Goal: Answer question/provide support: Share knowledge or assist other users

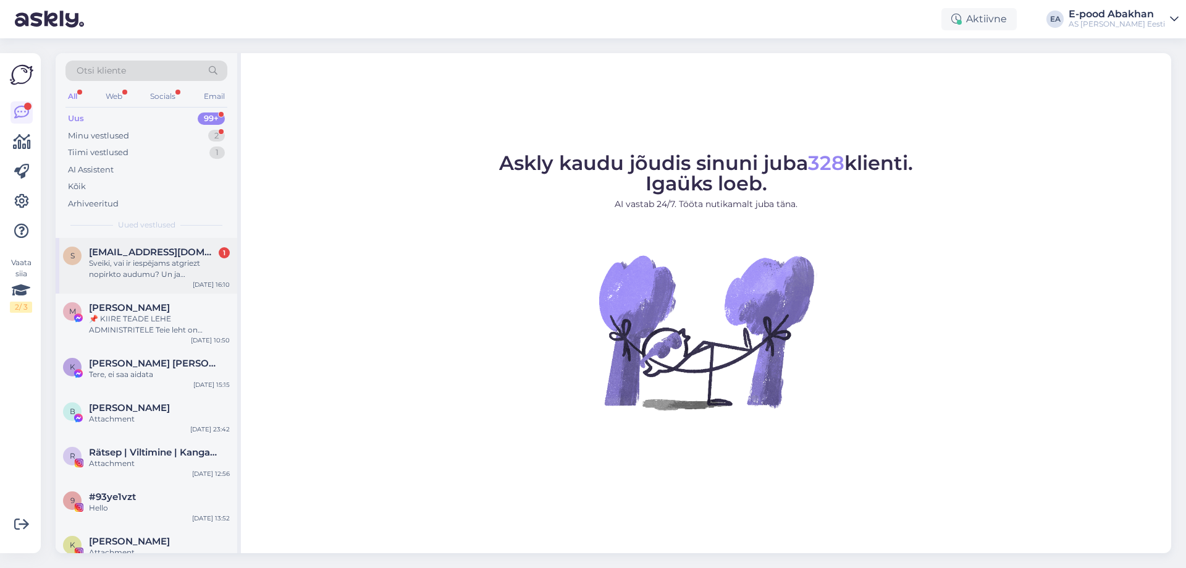
click at [167, 258] on div "Sveiki, vai ir iespējams atgriezt nopirkto audumu? Un ja [PERSON_NAME], vai var…" at bounding box center [159, 269] width 141 height 22
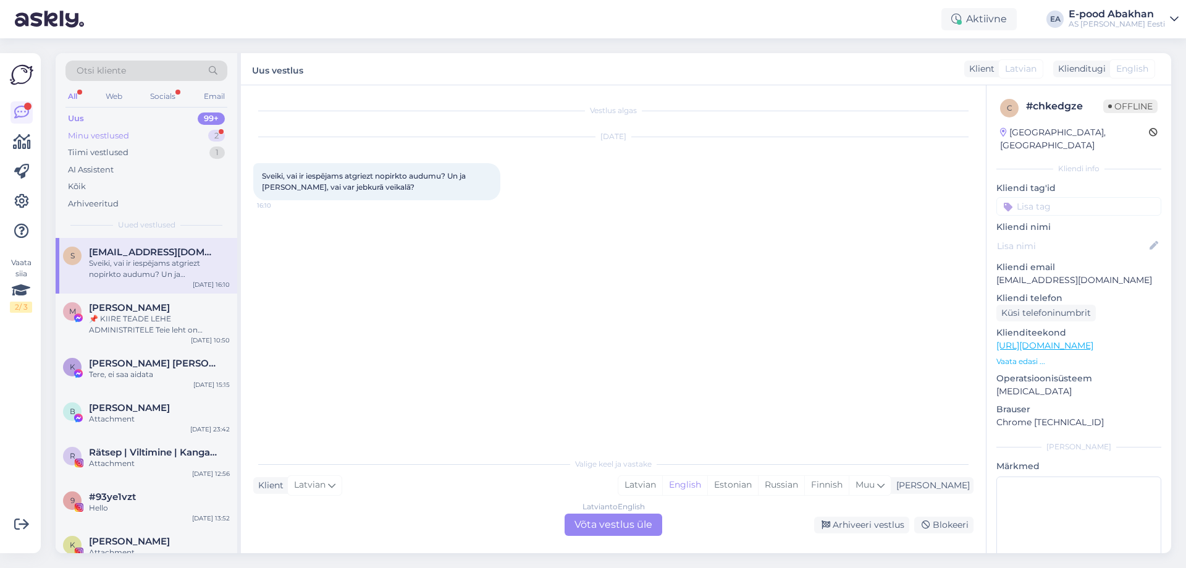
click at [208, 135] on div "2" at bounding box center [216, 136] width 17 height 12
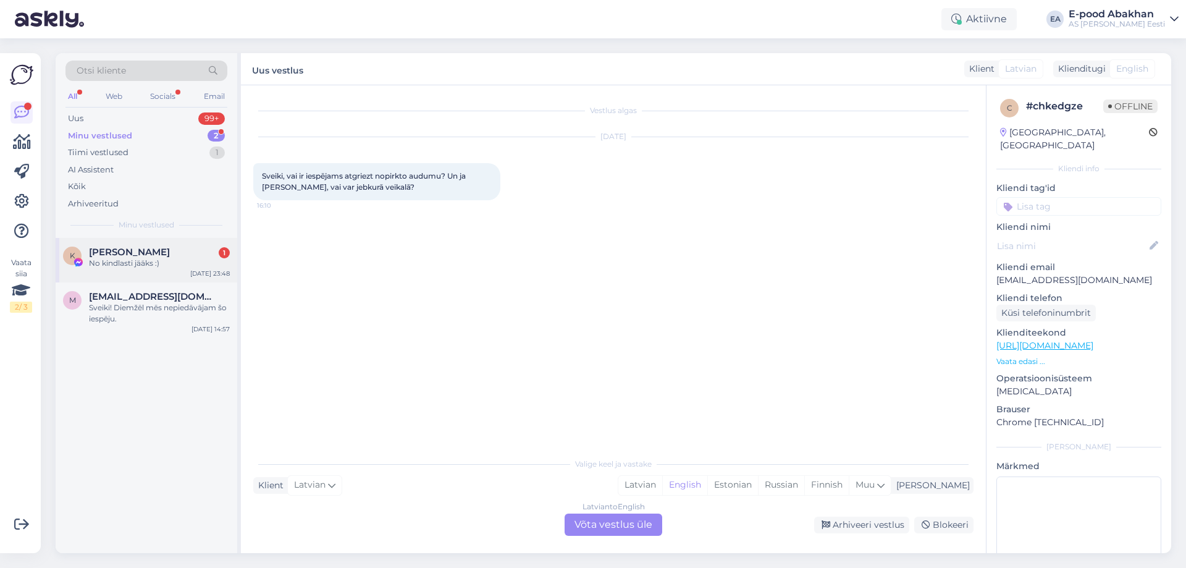
click at [165, 259] on div "No kindlasti jääks :)" at bounding box center [159, 263] width 141 height 11
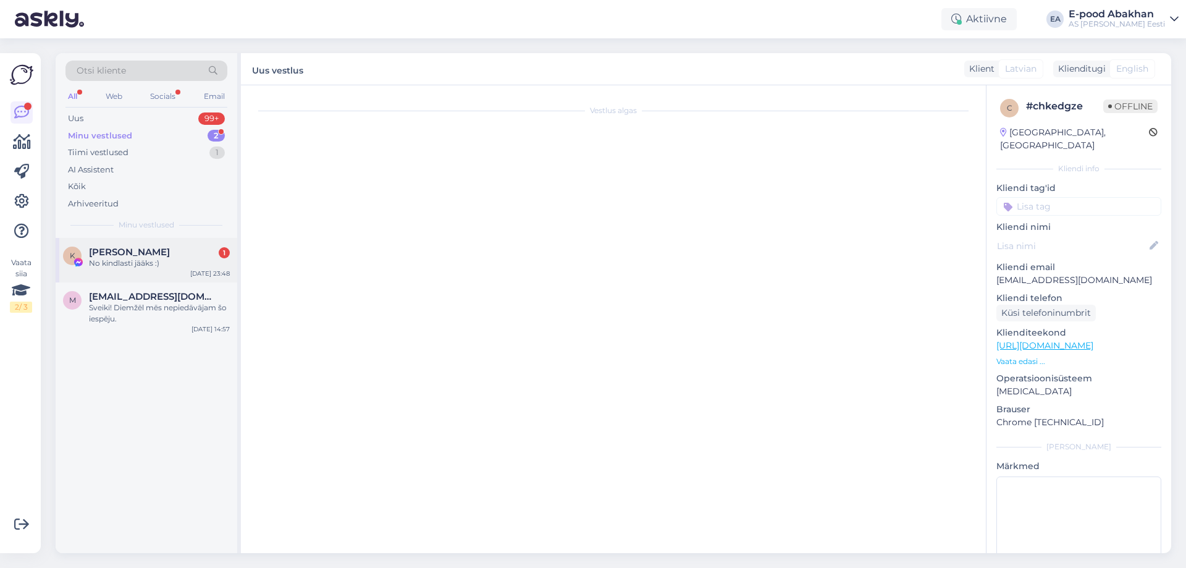
scroll to position [109, 0]
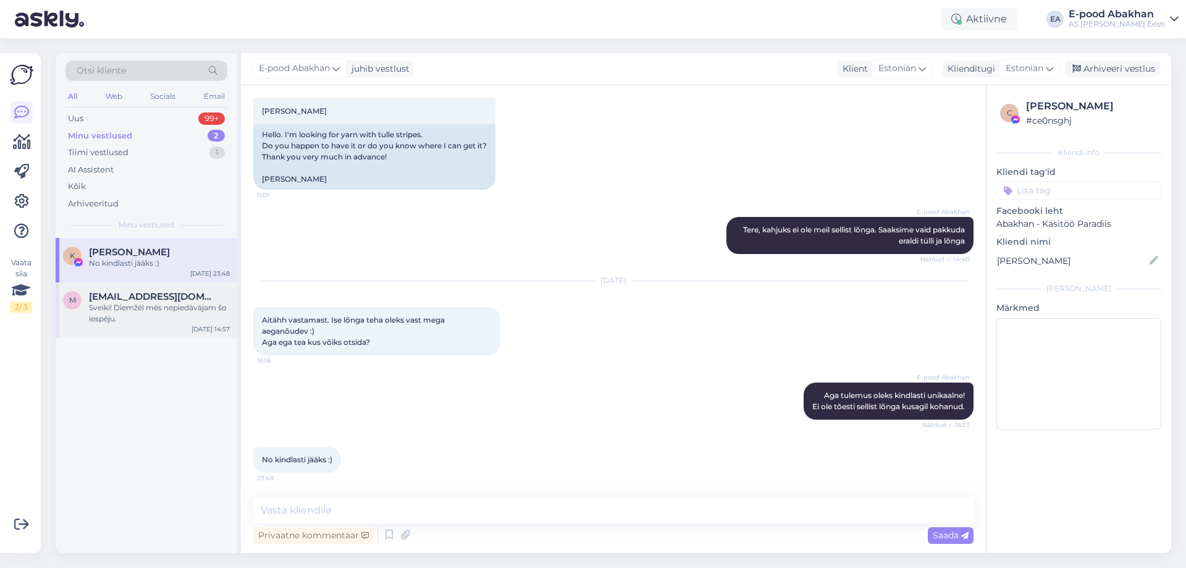
click at [162, 296] on span "[EMAIL_ADDRESS][DOMAIN_NAME]" at bounding box center [153, 296] width 128 height 11
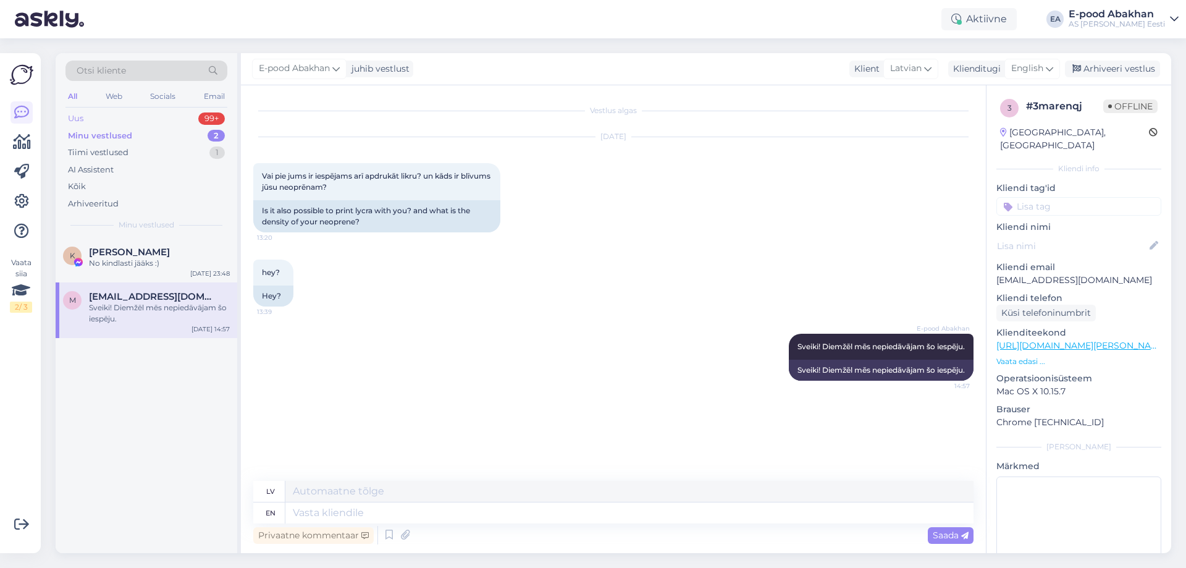
click at [214, 115] on div "99+" at bounding box center [211, 118] width 27 height 12
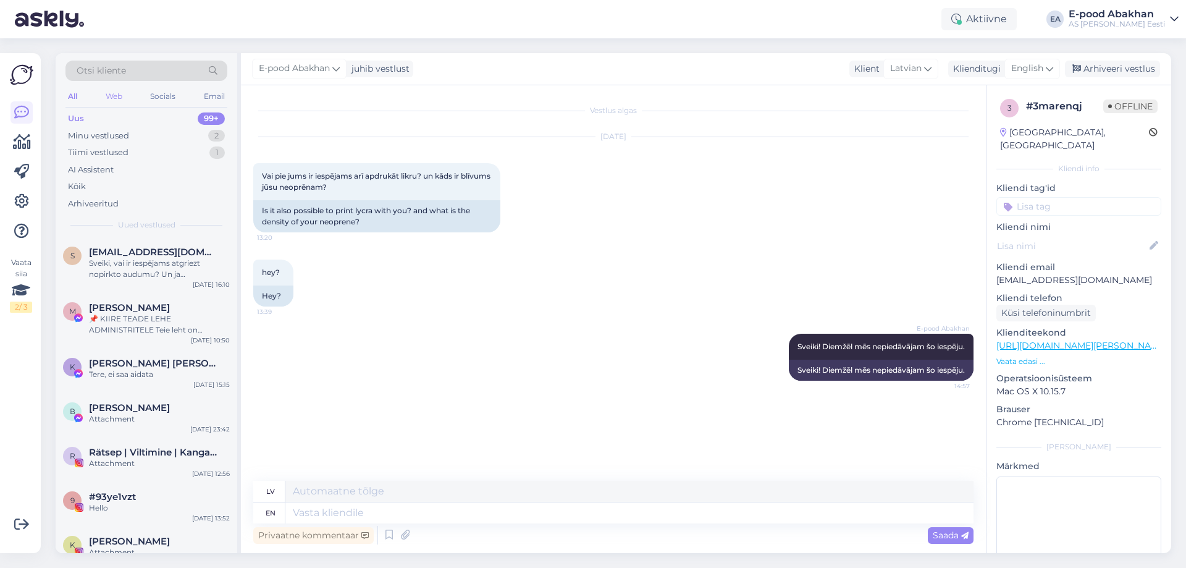
click at [111, 97] on div "Web" at bounding box center [114, 96] width 22 height 16
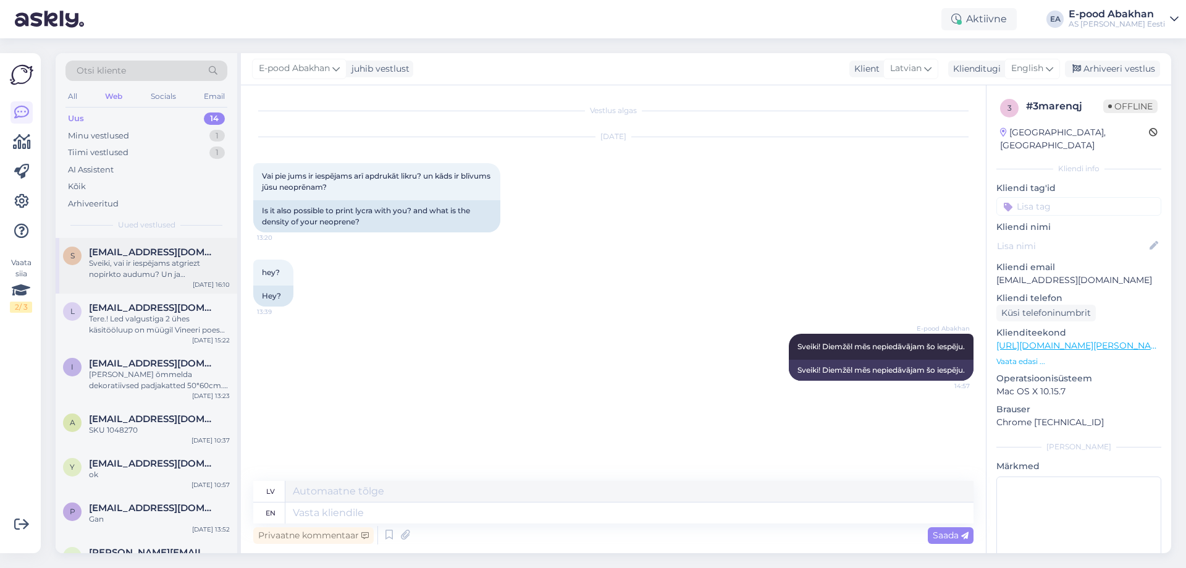
click at [153, 285] on div "S [EMAIL_ADDRESS][DOMAIN_NAME] Sveiki, vai ir iespējams atgriezt nopirkto audum…" at bounding box center [147, 266] width 182 height 56
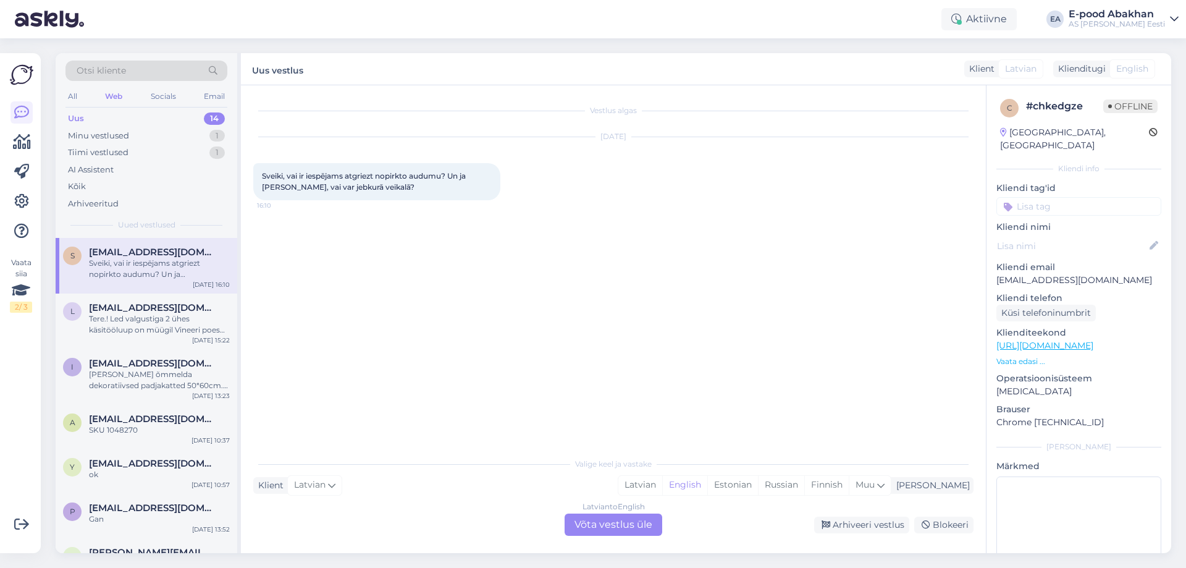
click at [610, 523] on div "Latvian to English Võta vestlus üle" at bounding box center [614, 524] width 98 height 22
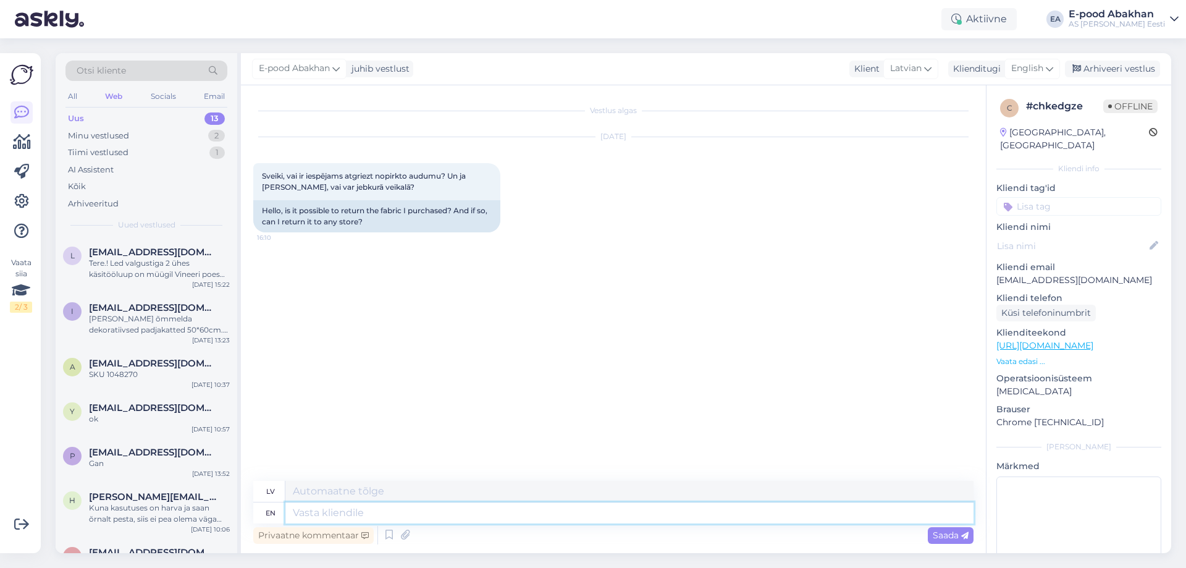
click at [319, 515] on textarea at bounding box center [629, 512] width 688 height 21
click at [1045, 72] on div "English" at bounding box center [1032, 69] width 56 height 20
type input "est"
click at [990, 123] on link "Estonian" at bounding box center [1004, 124] width 136 height 20
click at [301, 515] on textarea at bounding box center [629, 512] width 688 height 21
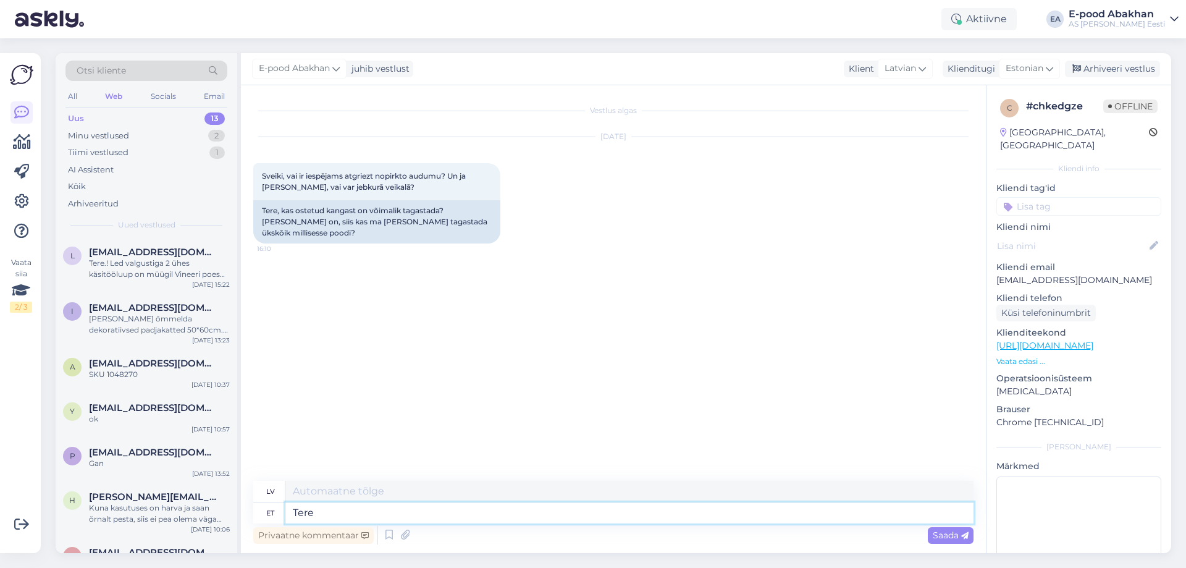
type textarea "Tere"
type textarea "Sveiki"
type textarea "[PERSON_NAME]"
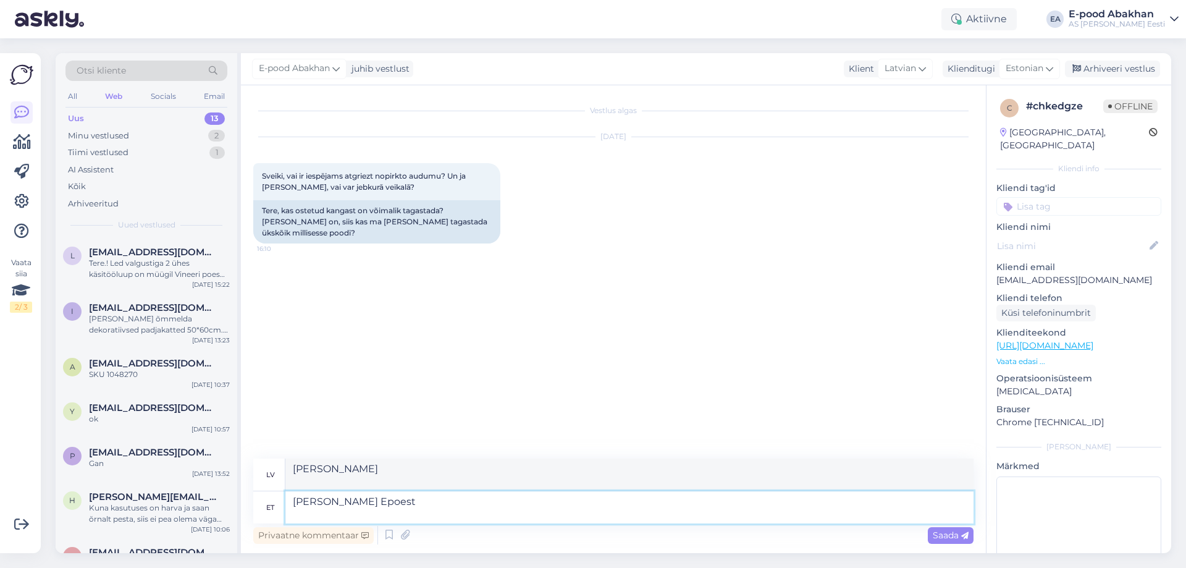
type textarea "[PERSON_NAME] Epoest"
type textarea "[PERSON_NAME], Epoes"
type textarea "[PERSON_NAME] Epoest t"
type textarea "[PERSON_NAME] Epoest"
type textarea "[PERSON_NAME] Epoest tell"
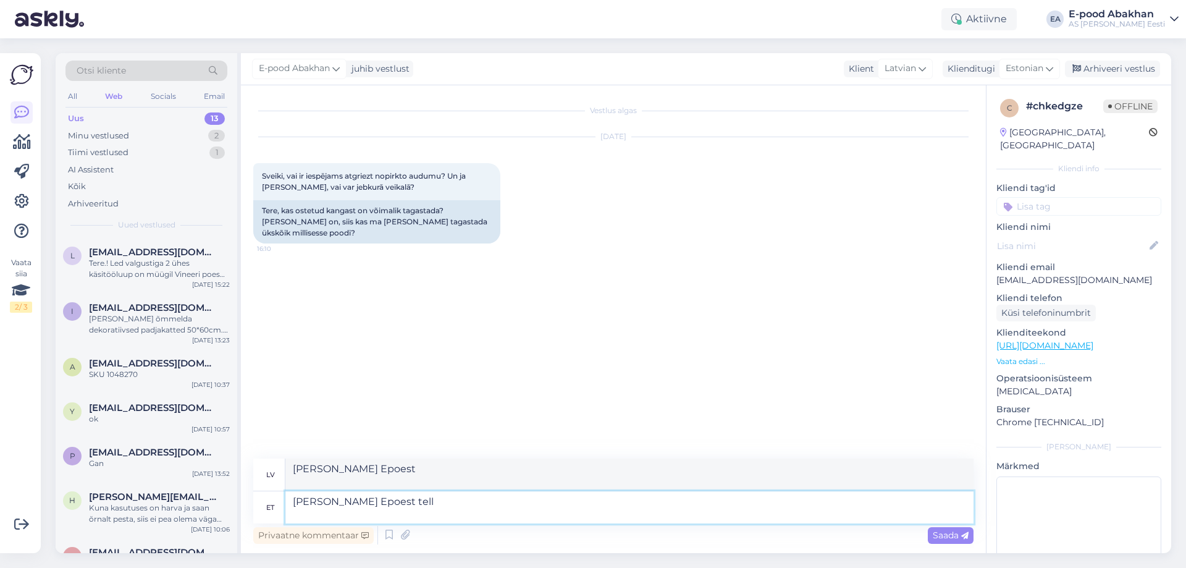
type textarea "[PERSON_NAME] pasūtījums no Epoest"
type textarea "[PERSON_NAME] Epoest telli"
type textarea "[PERSON_NAME], es jums to pasaku."
type textarea "[PERSON_NAME] Epoest tellitud"
type textarea "[PERSON_NAME] pasūtīju no Epoe"
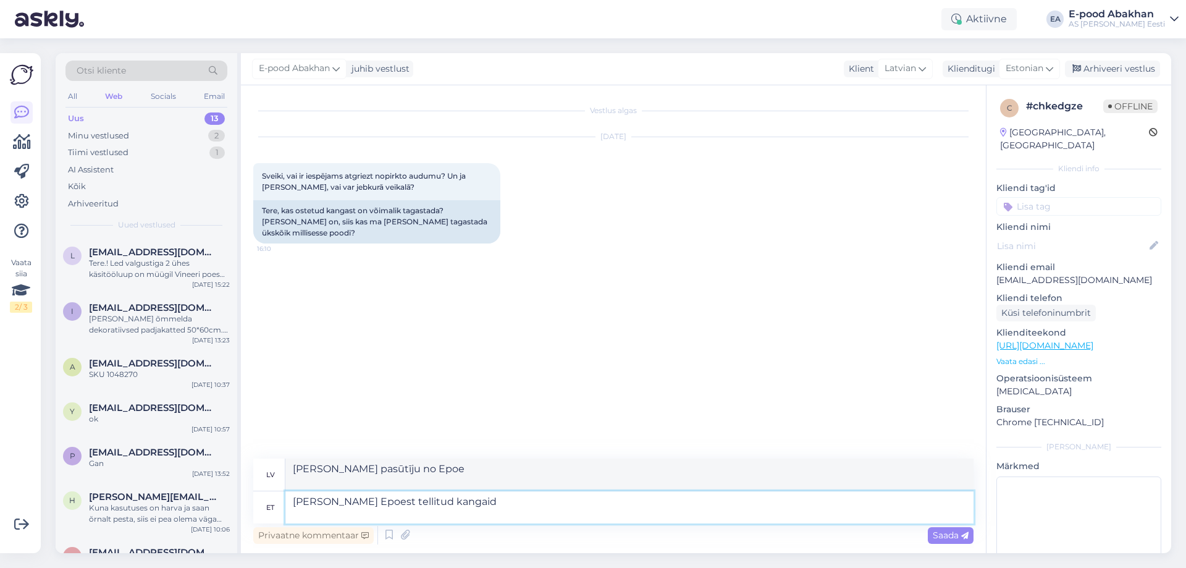
type textarea "[PERSON_NAME] Epoest tellitud kangaid"
type textarea "Sveiki Diemžēl audumi, kas pasūtīti no Epoe"
type textarea "[PERSON_NAME] Epoest tellitud kangaid mis"
type textarea "Sveiki Diemžēl no Epoe pasūtītie audumi nav"
type textarea "[PERSON_NAME] Epoest tellitud kangaid mis on"
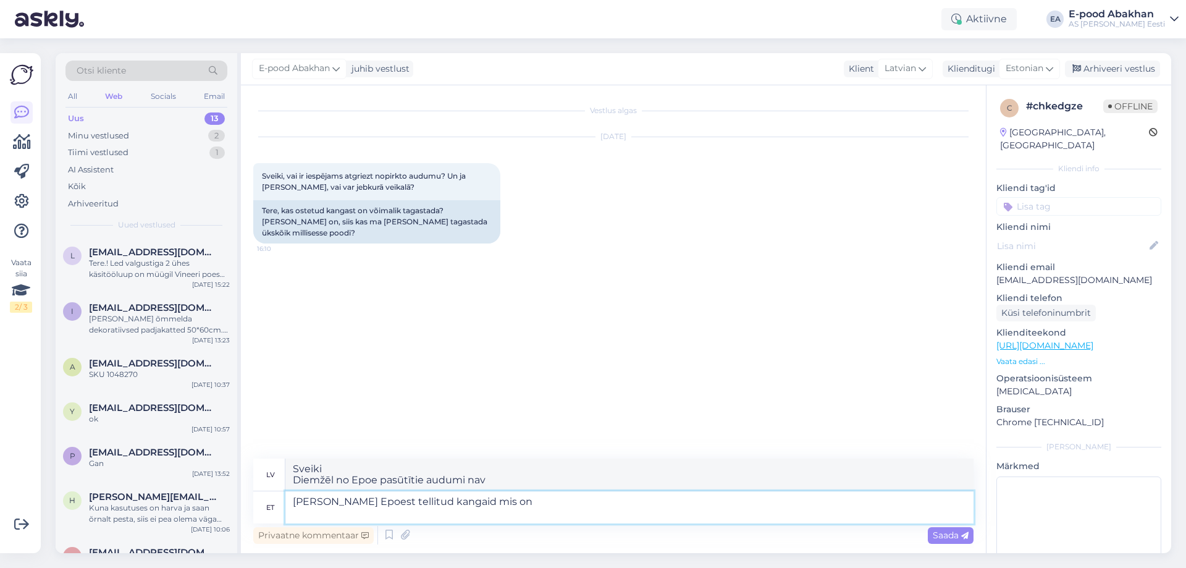
type textarea "Sveiki Diemžēl no Epoe pasūtītie audumi ir"
type textarea "[PERSON_NAME] Epoest tellitud kangaid mis on Teile"
type textarea "Sveiki Diemžēl no Epoe pasūtītie audumi Jums nav pieejami."
type textarea "[PERSON_NAME] Epoest tellitud kangaid mis"
type textarea "Sveiki Diemžēl no Epoe pasūtītie audumi ir"
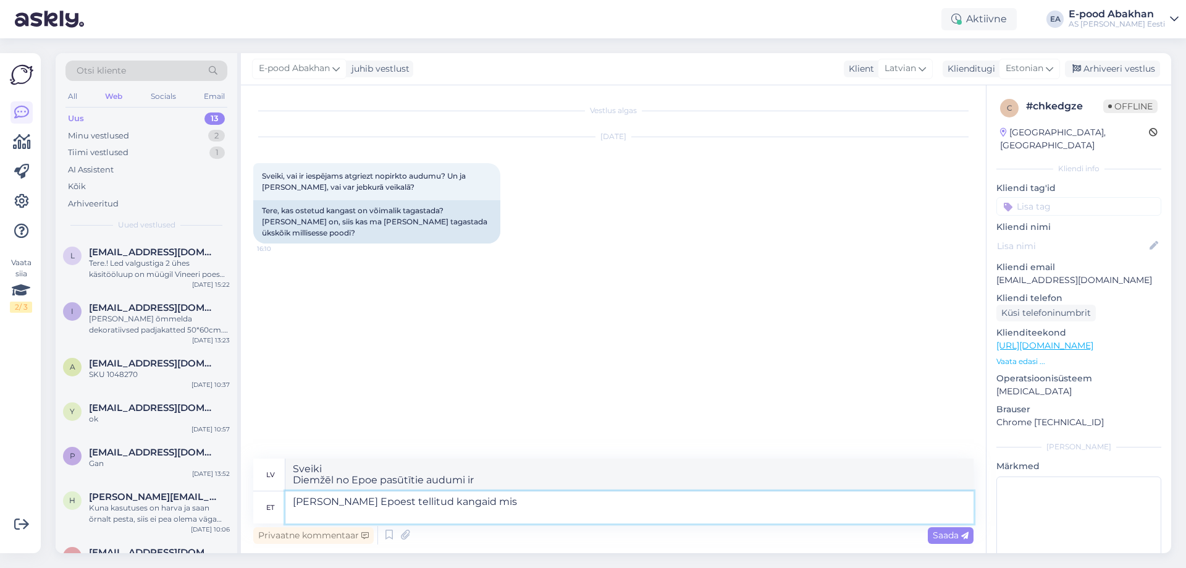
type textarea "[PERSON_NAME] Epoest tellitud kangaid mis"
type textarea "Sveiki Diemžēl no Epoe pasūtītie audumi nav"
type textarea "[PERSON_NAME] Epoest tellitud kangaid"
type textarea "Sveiki Diemžēl audumi, kas pasūtīti no Epoe"
type textarea "[PERSON_NAME] Epoest"
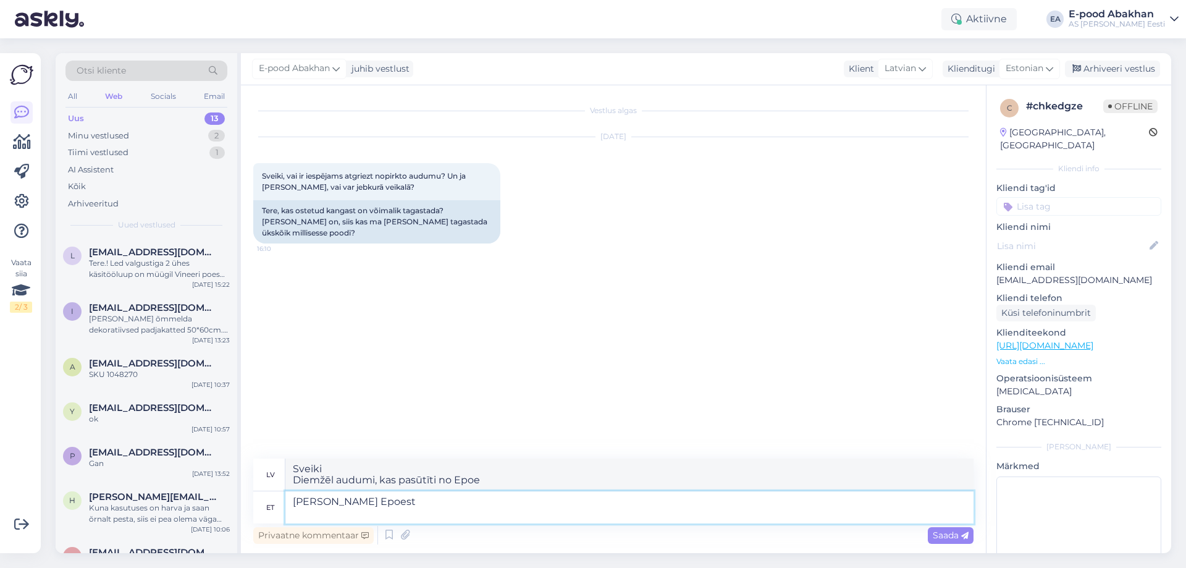
type textarea "[PERSON_NAME] pasūtīju no Epoe"
type textarea "[PERSON_NAME]"
type textarea "[PERSON_NAME] Epoest"
type textarea "Tere"
type textarea "Sveiki"
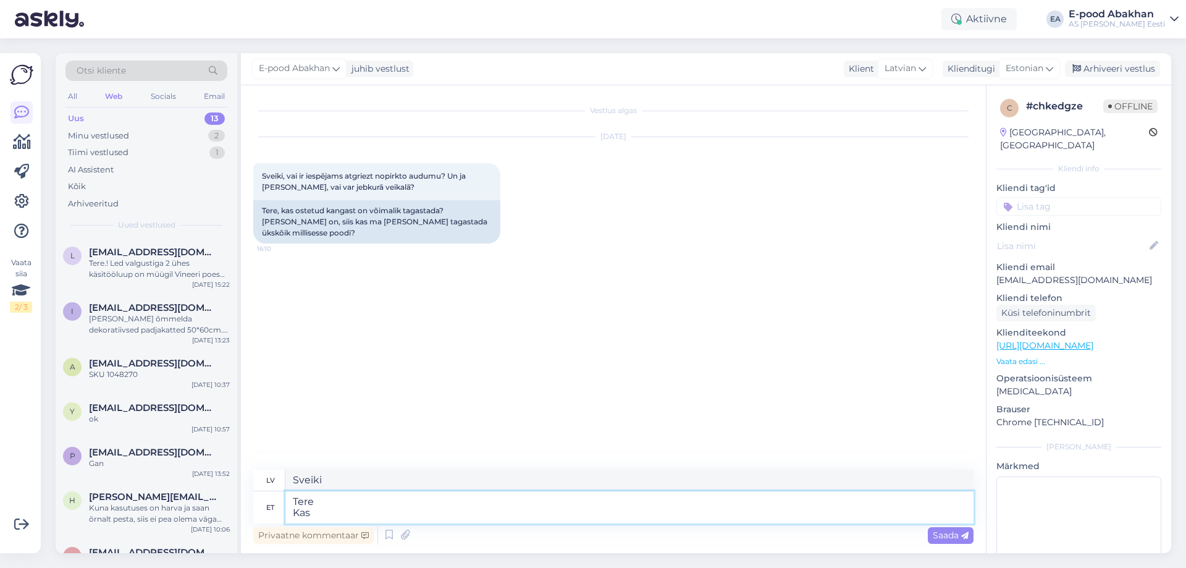
type textarea "Tere Kas s"
type textarea "Sveiki, ir"
type textarea "Tere Kas te s"
type textarea "[PERSON_NAME] jūs esat?"
type textarea "Tere Kas te saaksite"
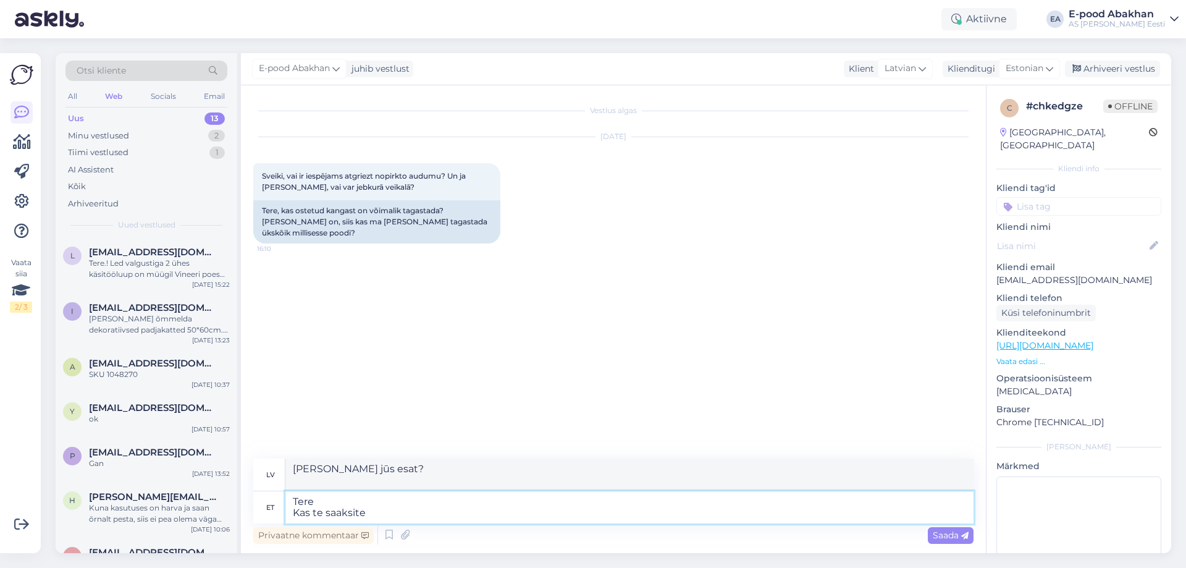
type textarea "Sveiki jūs varētu"
type textarea "Tere Kas te saaksite anda"
type textarea "Sveiki jūs varētu iedot?"
type textarea "Tere Kas te saaksite anda enda"
type textarea "[PERSON_NAME], jūs varētu sniegt savu"
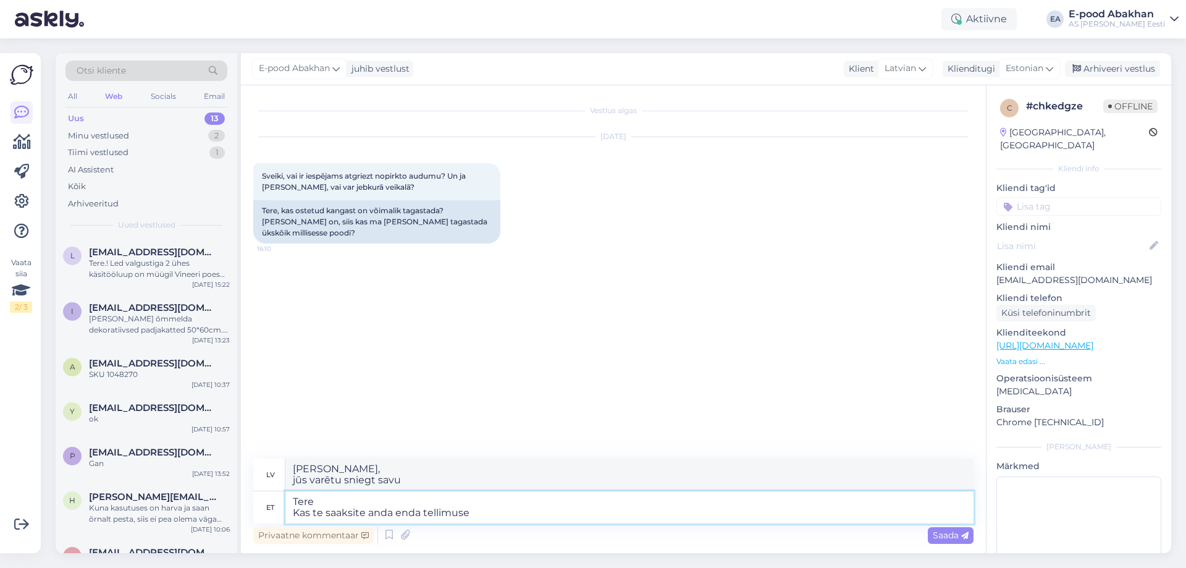
type textarea "Tere Kas te saaksite anda enda tellimuse"
type textarea "[PERSON_NAME] varētu, lūdzu, veikt pasūtījumu?"
type textarea "Tere Kas te saaksite anda enda tellimuse numbri?"
type textarea "[PERSON_NAME] varētu, lūdzu, norādīt sava pasūtījuma numuru?"
type textarea "Tere Kas te saaksite anda enda tellimuse numbri?"
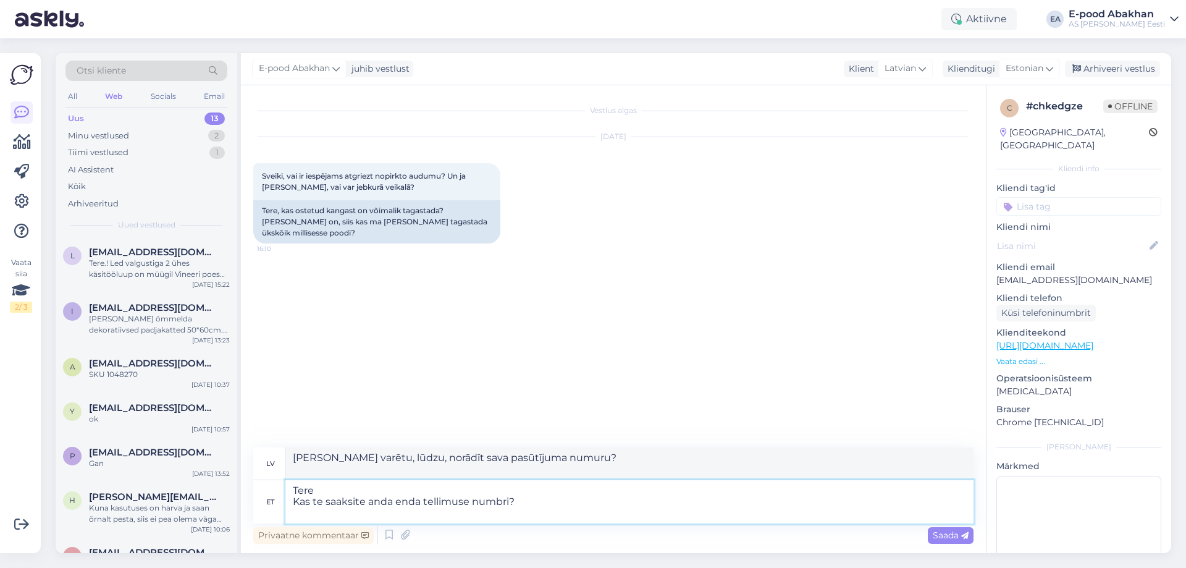
type textarea "Sveiki Vai varētu man iedot savu pasūtījuma numuru?"
type textarea "Tere Kas te saaksite anda enda tellimuse numbri? Ilusat p"
type textarea "Sveiki Vai varētu man iedot savu pasūtījuma numuru? Skaisti"
type textarea "Tere Kas te saaksite anda enda tellimuse numbri? Ilusat päeva"
type textarea "Sveiki Vai varētu man iedot savu pasūtījuma numuru? Lai jauka diena?"
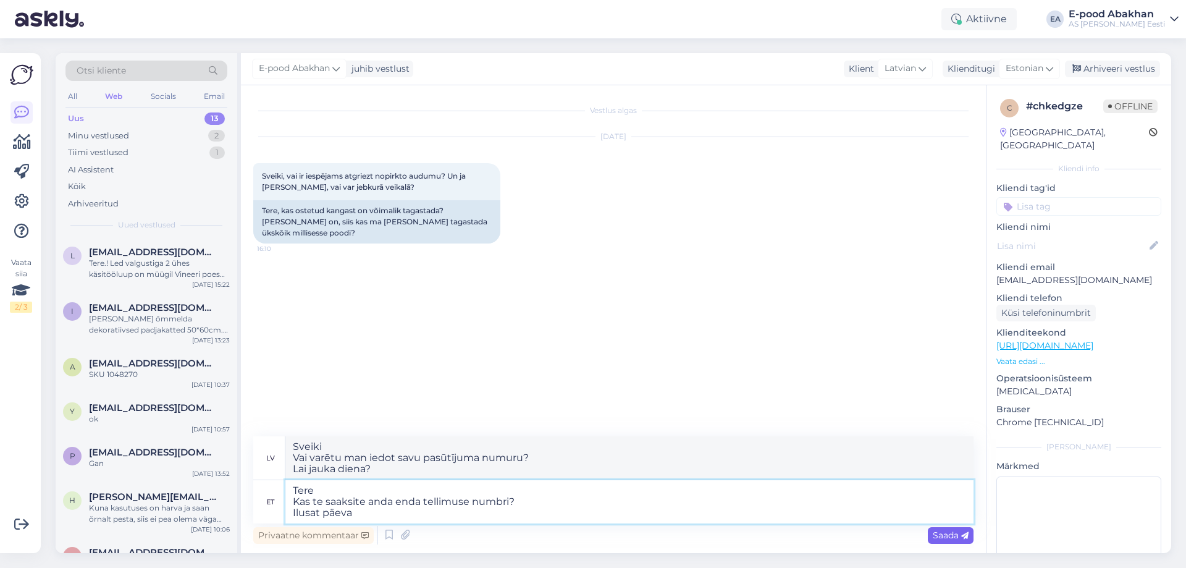
type textarea "Tere Kas te saaksite anda enda tellimuse numbri? Ilusat päeva"
click at [947, 540] on div "Saada" at bounding box center [951, 535] width 46 height 17
